Goal: Information Seeking & Learning: Learn about a topic

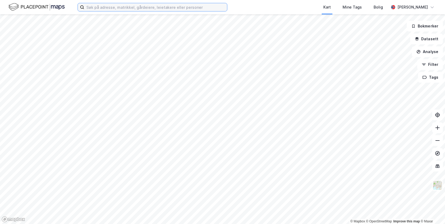
click at [167, 6] on input at bounding box center [155, 7] width 143 height 8
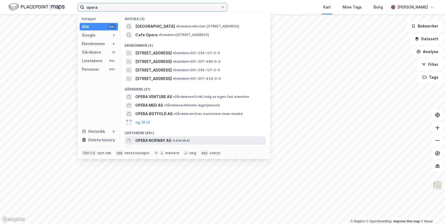
type input "opera"
click at [159, 140] on span "OPERA NORWAY AS" at bounding box center [153, 141] width 36 height 6
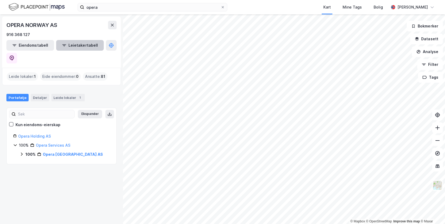
click at [73, 44] on button "Leietakertabell" at bounding box center [80, 45] width 48 height 11
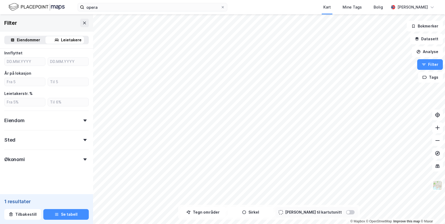
scroll to position [140, 0]
click at [20, 120] on div "Eiendom" at bounding box center [14, 119] width 20 height 6
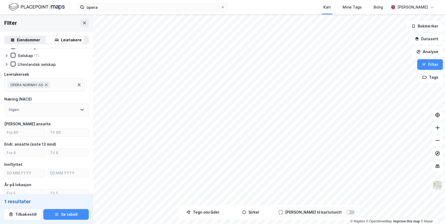
scroll to position [0, 0]
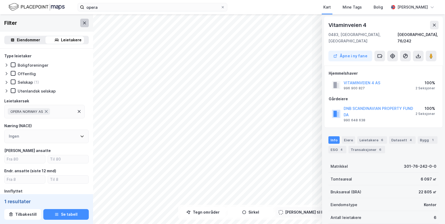
click at [82, 22] on icon at bounding box center [84, 23] width 4 height 4
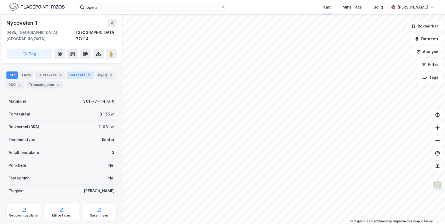
scroll to position [66, 0]
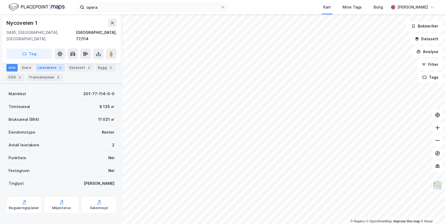
click at [50, 66] on div "Leietakere 2" at bounding box center [50, 67] width 30 height 7
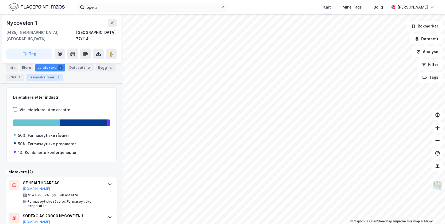
scroll to position [81, 0]
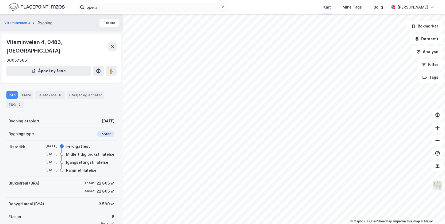
scroll to position [24, 0]
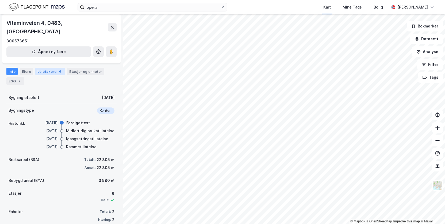
click at [52, 68] on div "Leietakere 6" at bounding box center [50, 71] width 30 height 7
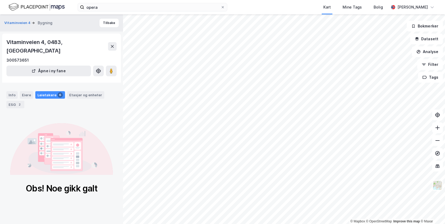
click at [50, 91] on div "Leietakere 6" at bounding box center [50, 94] width 30 height 7
click at [46, 91] on div "Leietakere 6" at bounding box center [50, 94] width 30 height 7
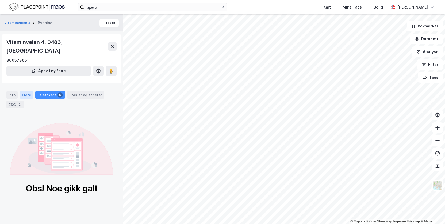
drag, startPoint x: 46, startPoint y: 87, endPoint x: 26, endPoint y: 86, distance: 19.3
click at [26, 91] on div "Eiere" at bounding box center [26, 94] width 13 height 7
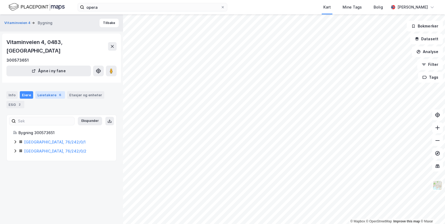
click at [54, 91] on div "Leietakere 6" at bounding box center [50, 94] width 30 height 7
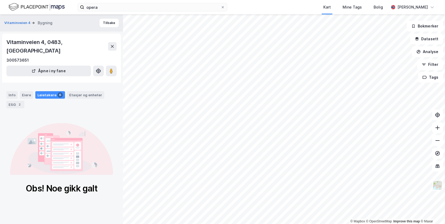
click at [54, 91] on div "Leietakere 6" at bounding box center [50, 94] width 30 height 7
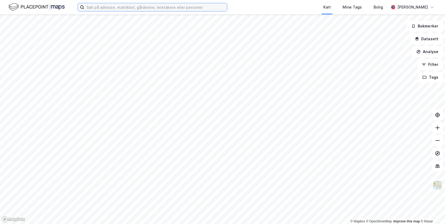
click at [112, 5] on input at bounding box center [155, 7] width 143 height 8
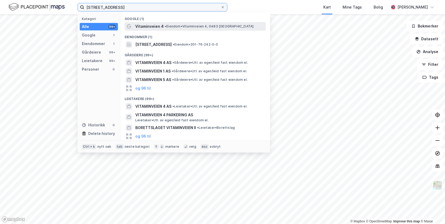
type input "[STREET_ADDRESS]"
click at [174, 25] on span "• Eiendom • [STREET_ADDRESS]" at bounding box center [209, 26] width 89 height 4
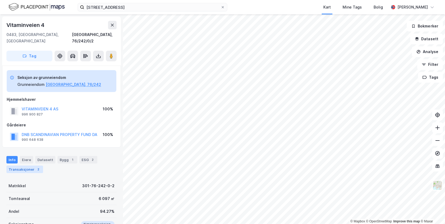
click at [19, 166] on div "Transaksjoner 2" at bounding box center [24, 169] width 37 height 7
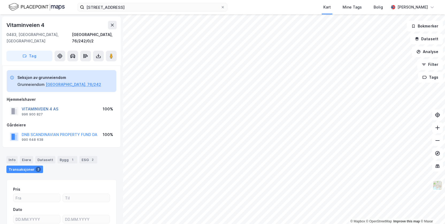
click at [0, 0] on button "VITAMINVEIEN 4 AS" at bounding box center [0, 0] width 0 height 0
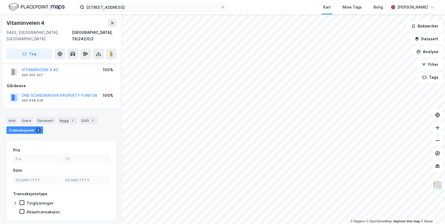
scroll to position [13, 0]
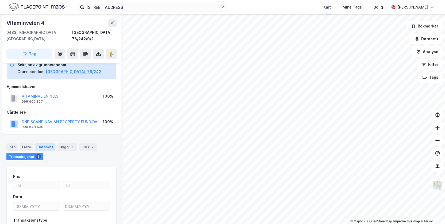
click at [42, 143] on div "Datasett" at bounding box center [45, 146] width 20 height 7
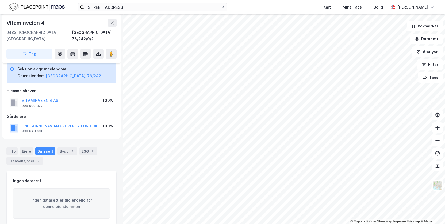
scroll to position [10, 0]
click at [70, 148] on div "1" at bounding box center [72, 150] width 5 height 5
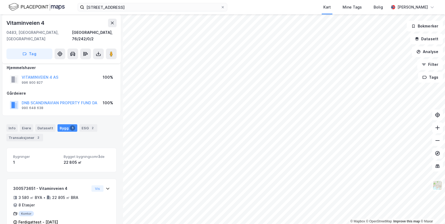
scroll to position [39, 0]
